Goal: Transaction & Acquisition: Purchase product/service

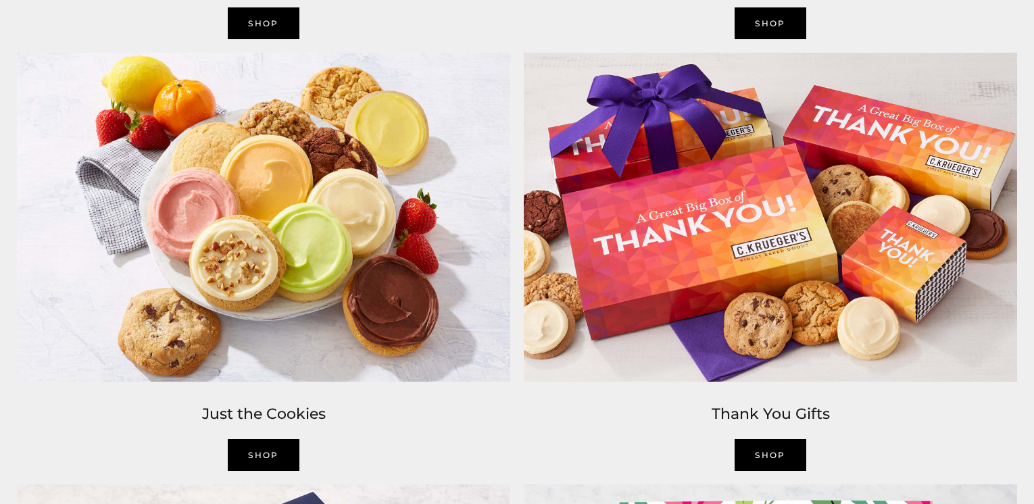
scroll to position [1892, 0]
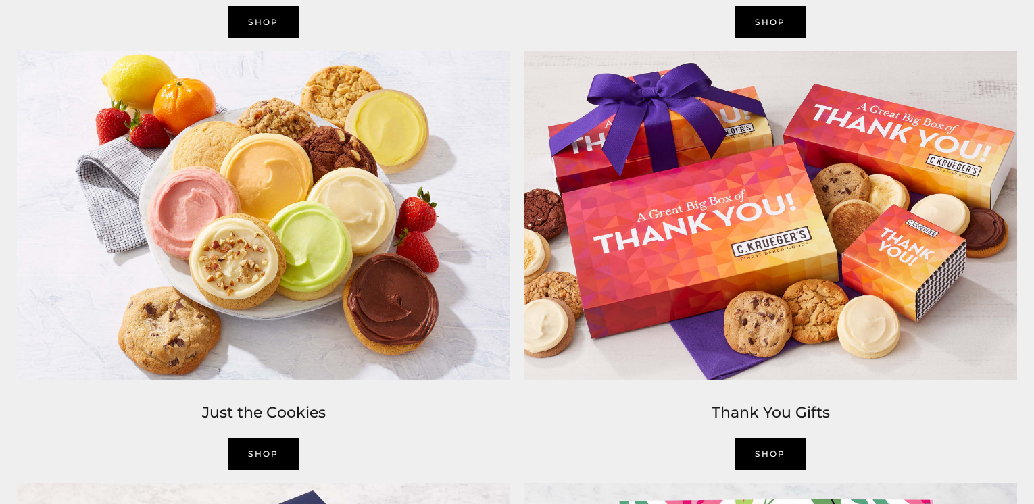
click at [251, 457] on link "Shop" at bounding box center [264, 454] width 72 height 32
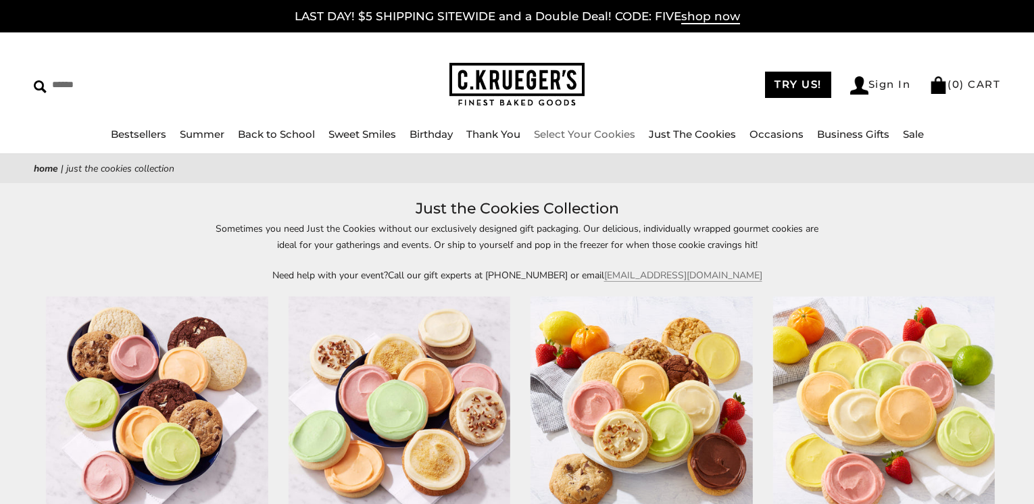
click at [543, 130] on link "Select Your Cookies" at bounding box center [584, 134] width 101 height 13
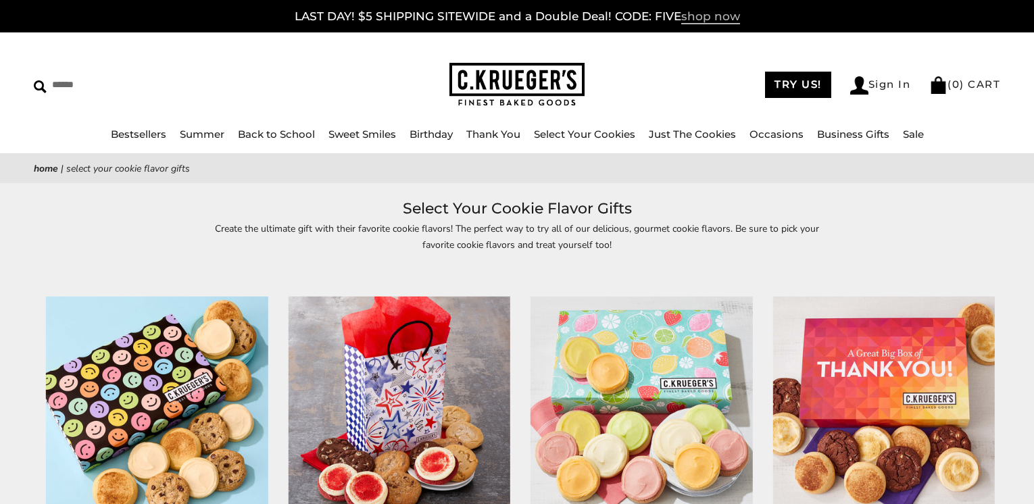
click at [707, 15] on span "shop now" at bounding box center [710, 16] width 59 height 15
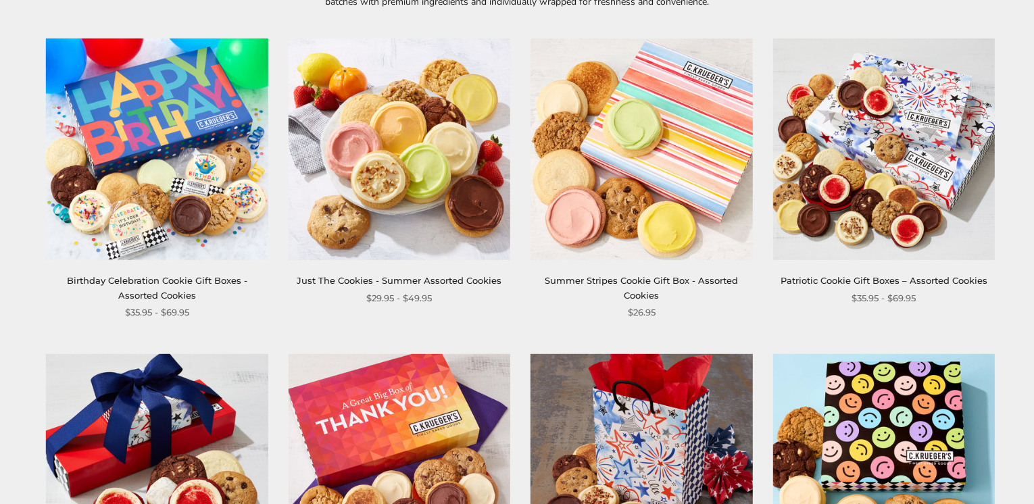
scroll to position [270, 0]
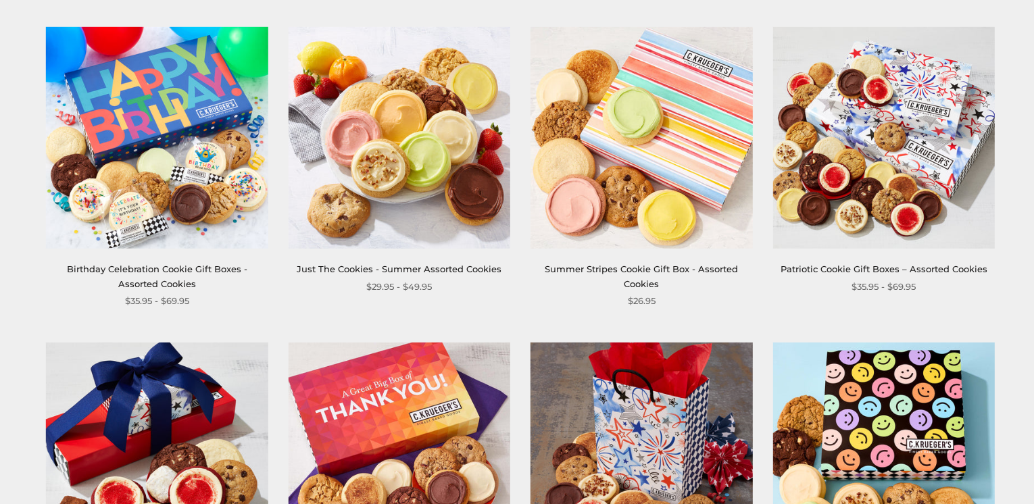
click at [406, 276] on div "Just The Cookies - Summer Assorted Cookies" at bounding box center [399, 269] width 222 height 14
click at [406, 273] on link "Just The Cookies - Summer Assorted Cookies" at bounding box center [399, 268] width 205 height 11
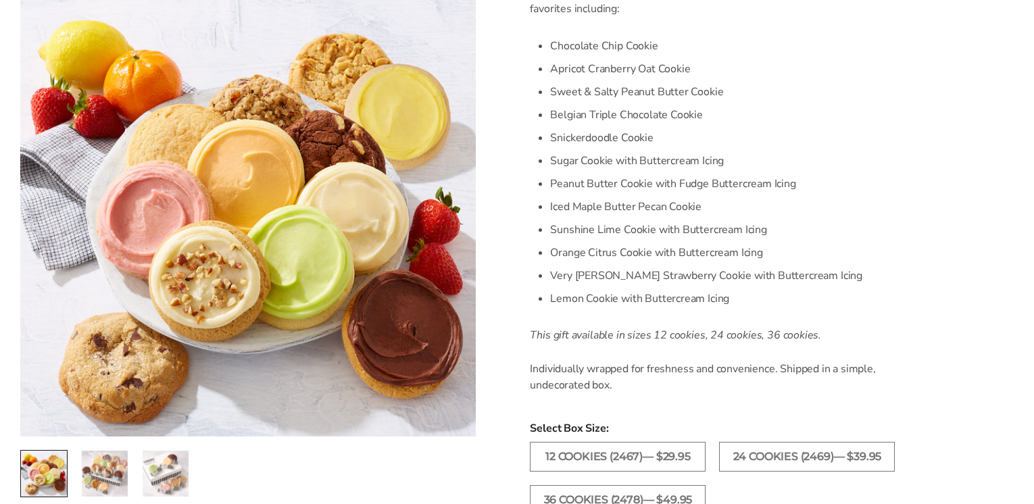
scroll to position [473, 0]
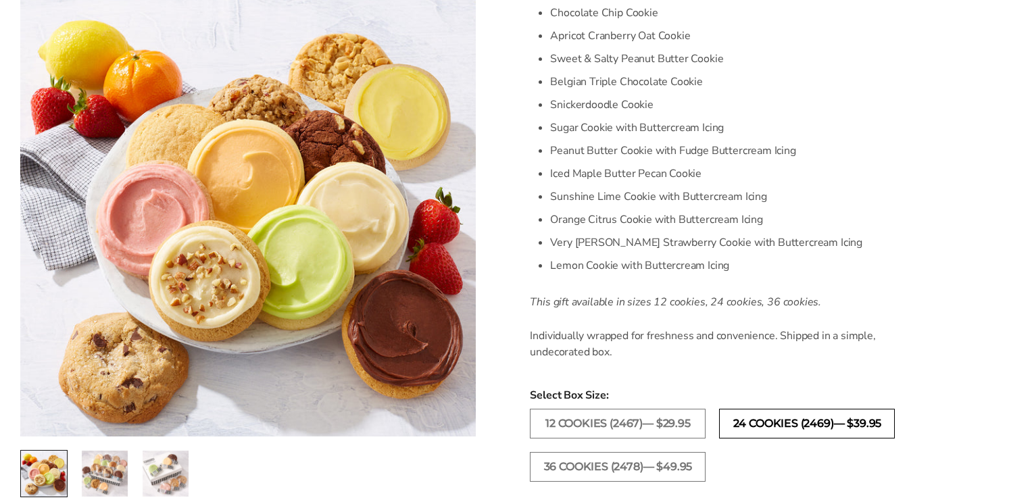
click at [755, 424] on label "24 COOKIES (2469)— $39.95" at bounding box center [807, 424] width 176 height 30
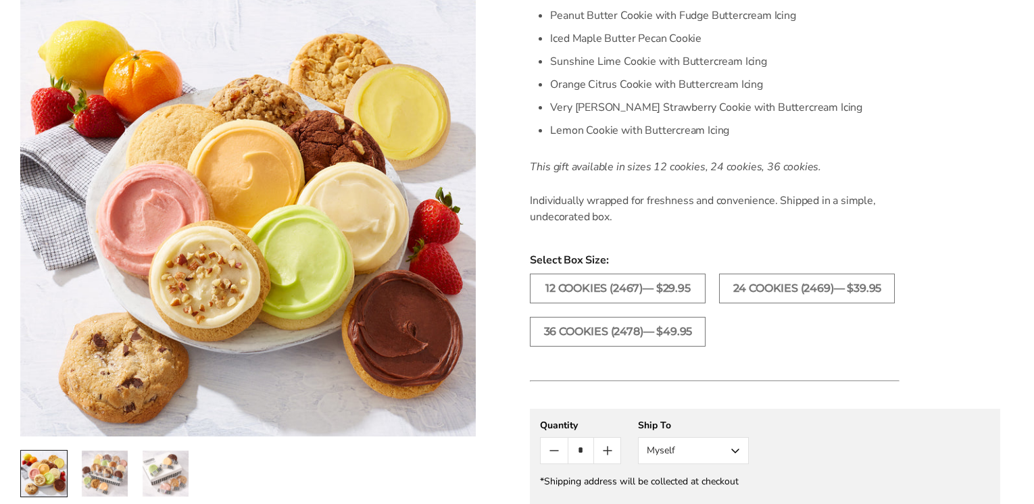
scroll to position [540, 0]
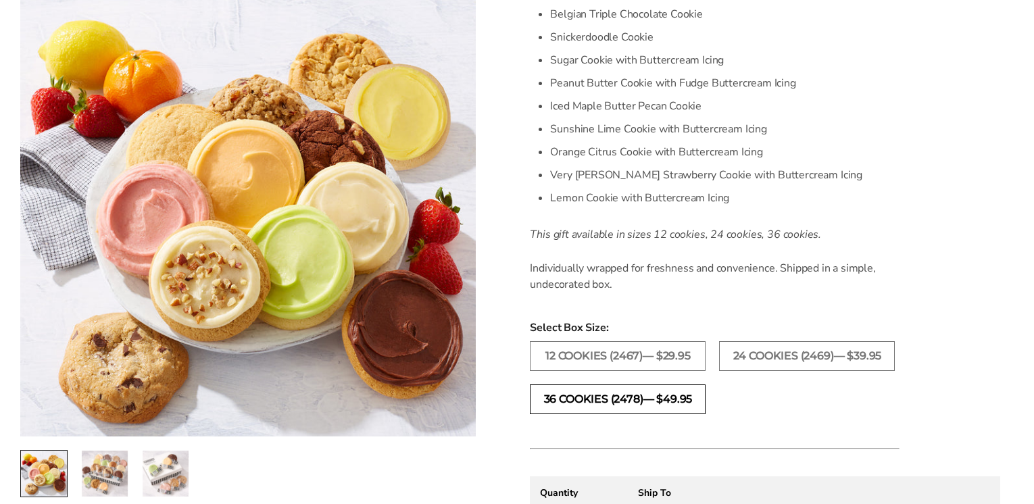
click at [599, 400] on label "36 COOKIES (2478)— $49.95" at bounding box center [618, 399] width 176 height 30
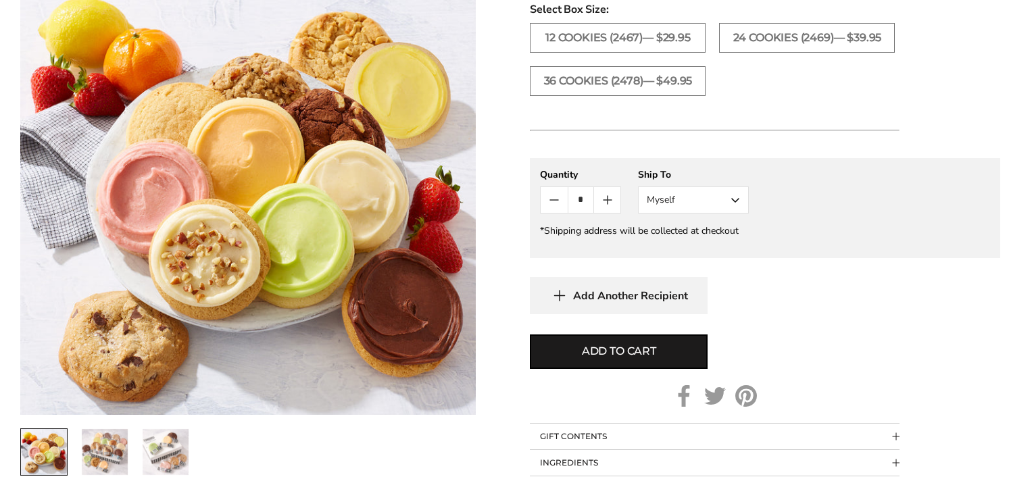
scroll to position [878, 0]
